Goal: Answer question/provide support: Share knowledge or assist other users

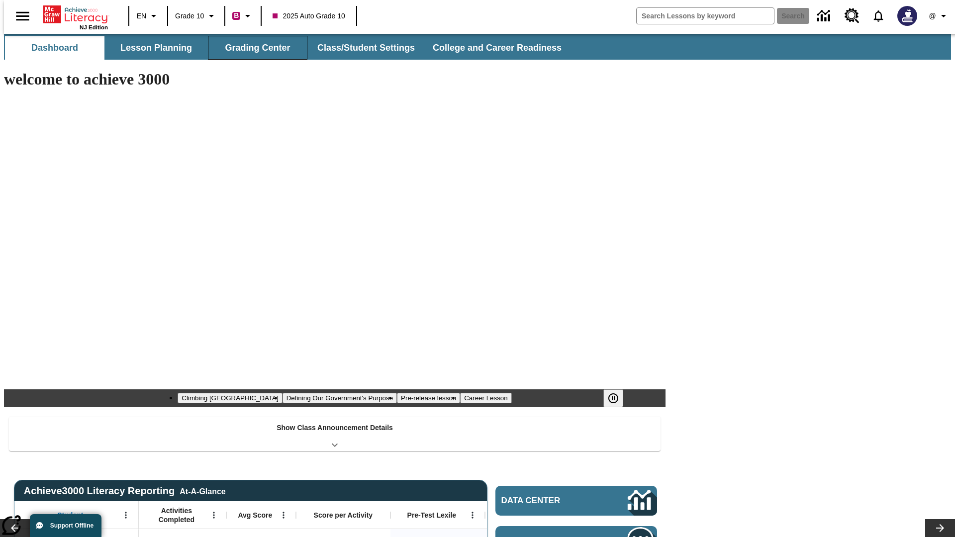
click at [254, 48] on button "Grading Center" at bounding box center [257, 48] width 99 height 24
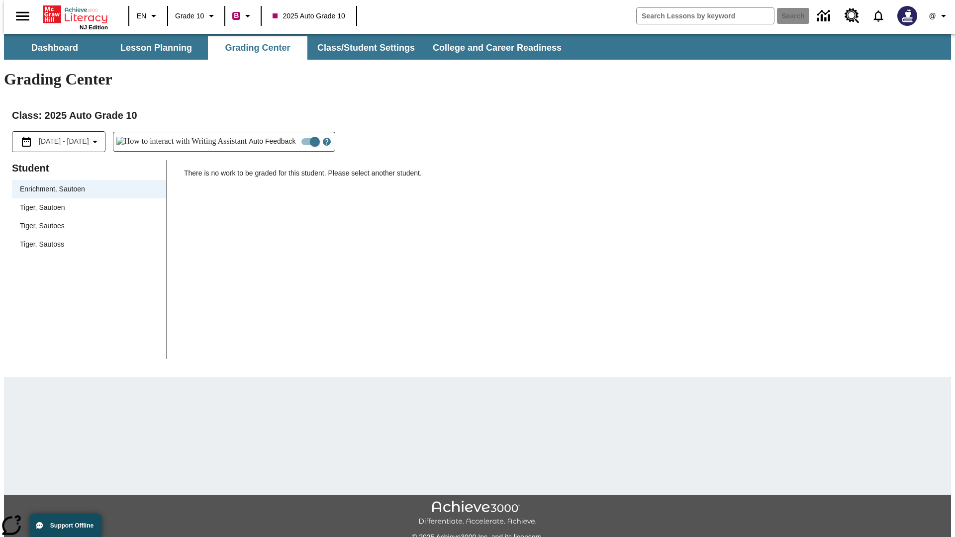
click at [86, 202] on span "Tiger, Sautoen" at bounding box center [89, 207] width 138 height 10
click at [325, 139] on icon "Open Help for Writing Assistant" at bounding box center [326, 141] width 3 height 5
